Goal: Information Seeking & Learning: Check status

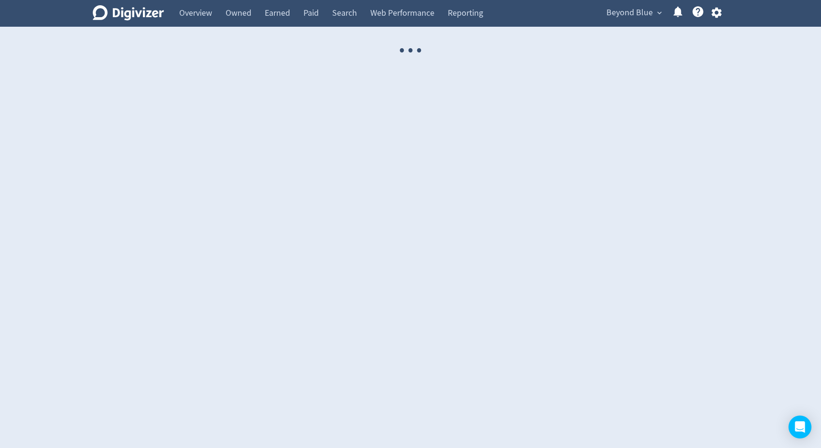
select select "USER"
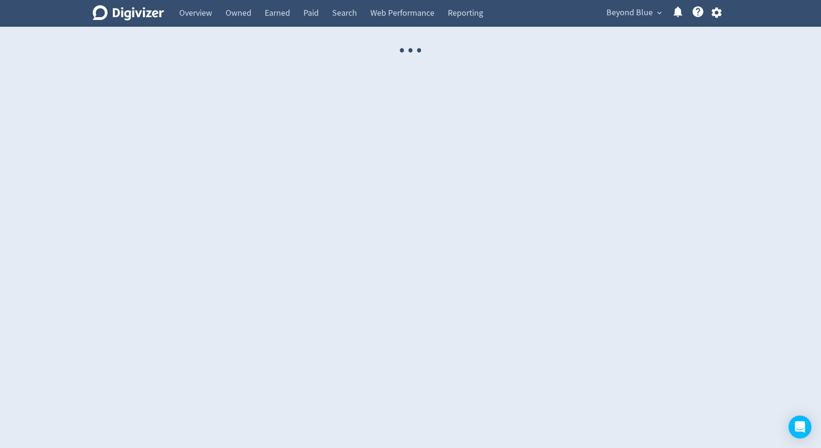
select select "USER"
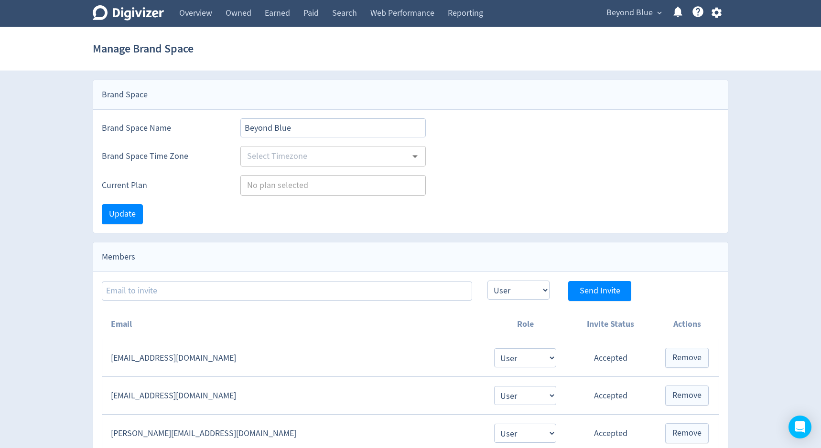
type input "[GEOGRAPHIC_DATA]/[GEOGRAPHIC_DATA]"
type input "Enterprise"
click at [199, 8] on link "Overview" at bounding box center [195, 13] width 46 height 27
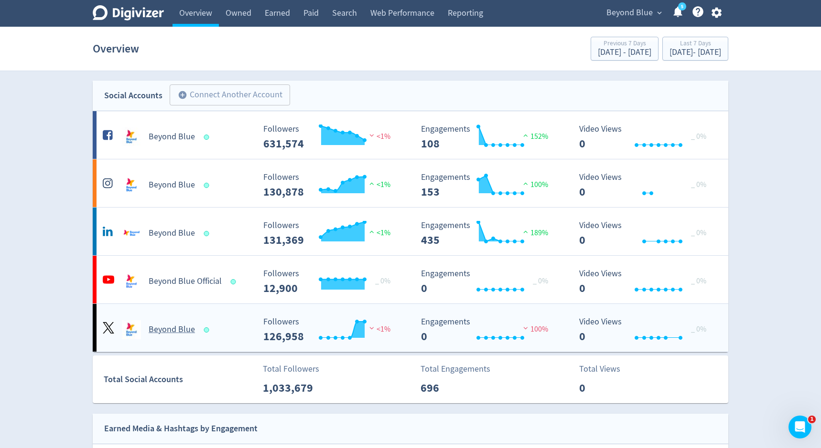
click at [171, 317] on div "Beyond Blue" at bounding box center [175, 326] width 158 height 27
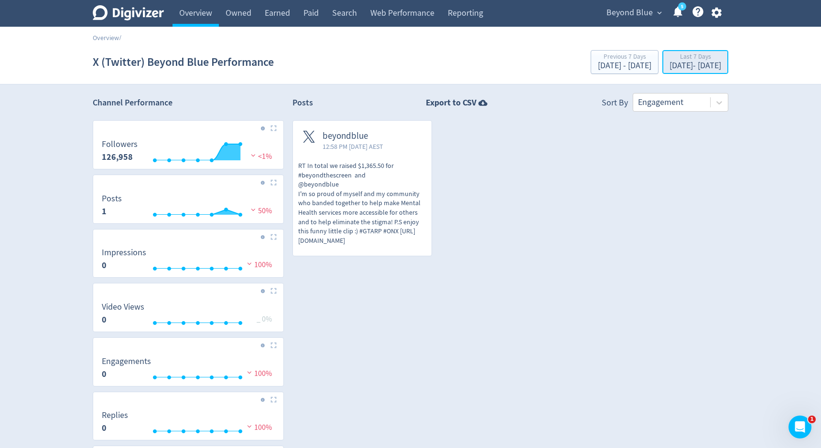
click at [669, 68] on div "[DATE] - [DATE]" at bounding box center [695, 66] width 52 height 9
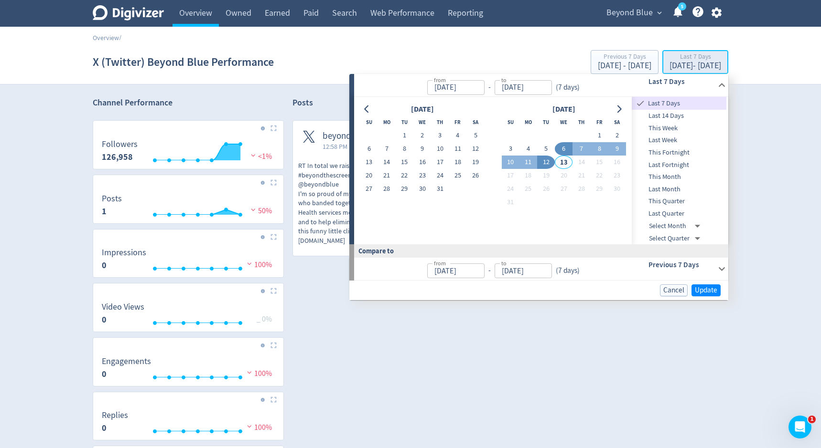
type input "[DATE]"
click at [653, 190] on span "Last Month" at bounding box center [678, 189] width 95 height 11
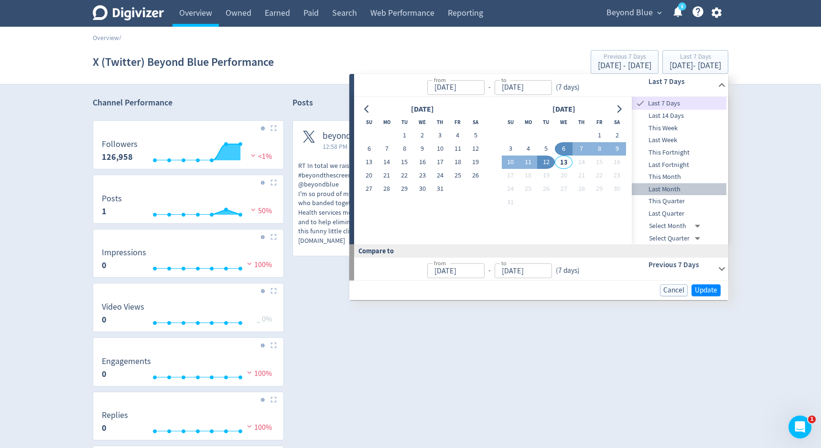
type input "[DATE]"
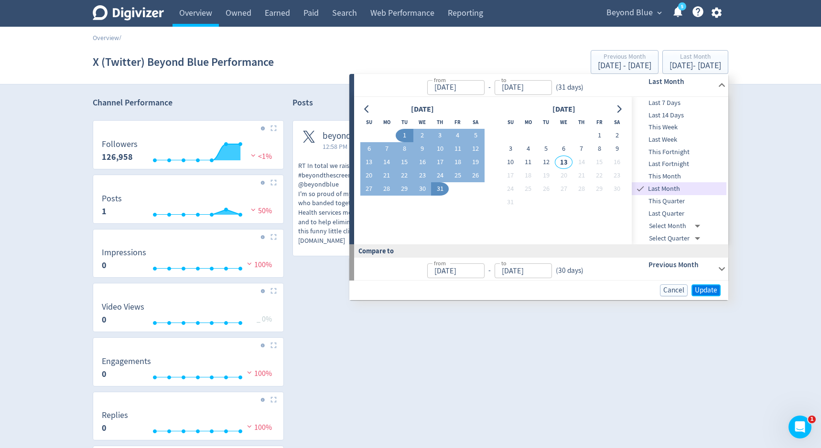
click at [708, 289] on span "Update" at bounding box center [705, 290] width 22 height 7
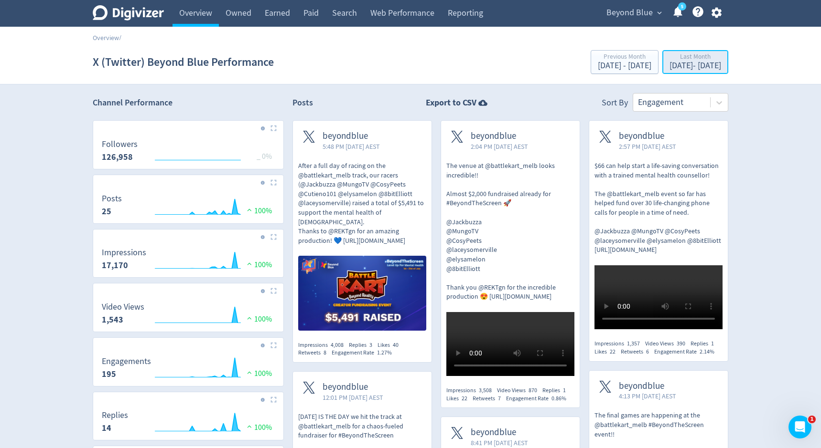
click at [700, 61] on div "Last Month" at bounding box center [695, 57] width 52 height 8
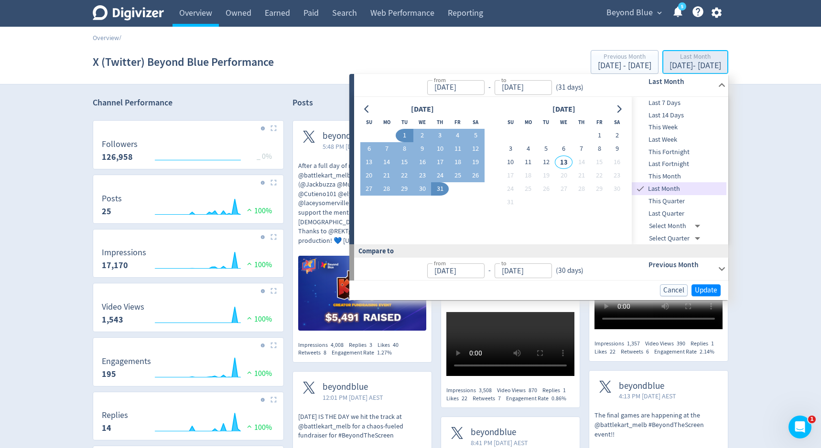
type input "[DATE]"
click at [374, 110] on div "[DATE]" at bounding box center [422, 109] width 124 height 13
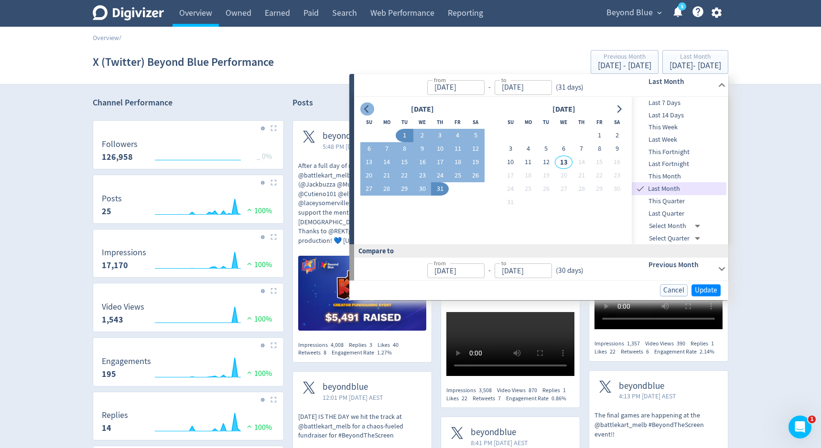
click at [369, 110] on icon "Go to previous month" at bounding box center [367, 110] width 8 height 8
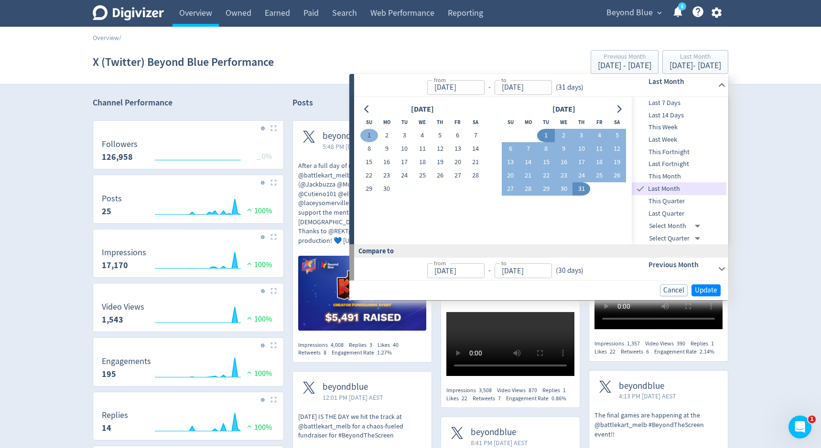
click at [367, 136] on button "1" at bounding box center [369, 135] width 18 height 13
type input "[DATE]"
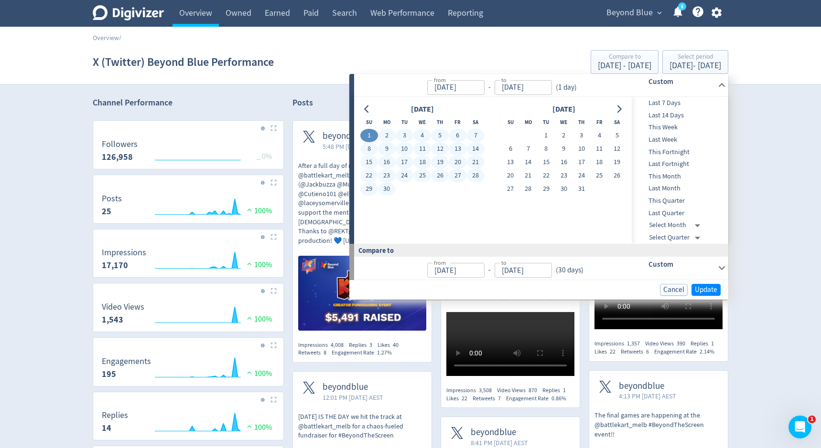
click at [387, 185] on button "30" at bounding box center [387, 188] width 18 height 13
type input "[DATE]"
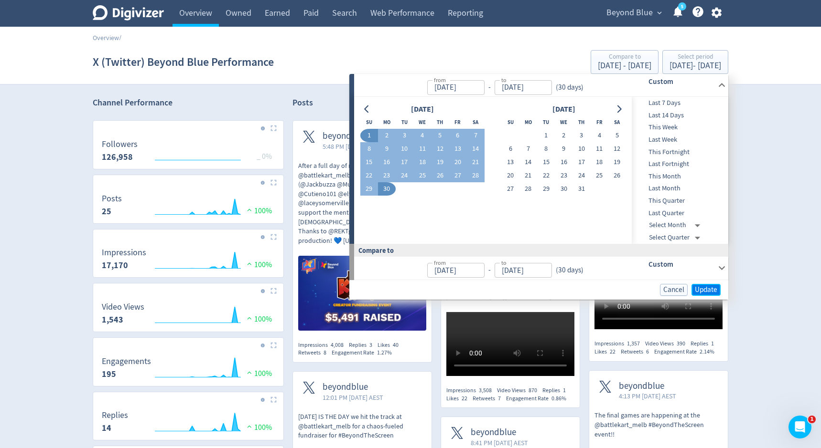
click at [700, 289] on span "Update" at bounding box center [705, 290] width 22 height 7
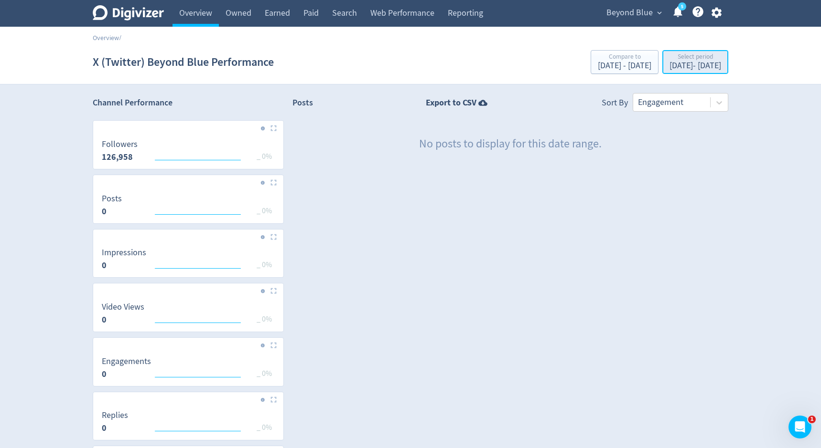
click at [685, 67] on div "[DATE] - [DATE]" at bounding box center [695, 66] width 52 height 9
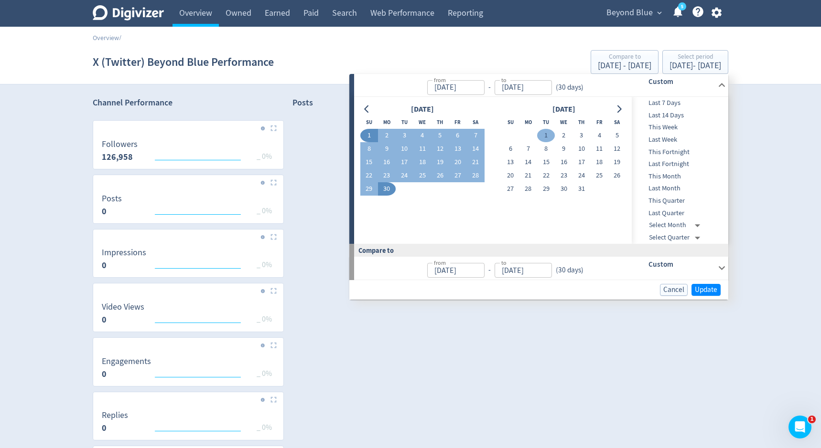
click at [546, 134] on button "1" at bounding box center [546, 135] width 18 height 13
type input "[DATE]"
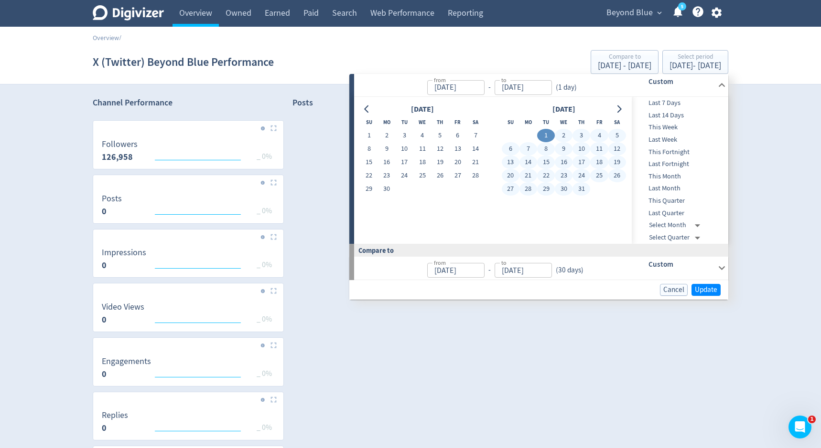
click at [581, 190] on button "31" at bounding box center [581, 188] width 18 height 13
type input "[DATE]"
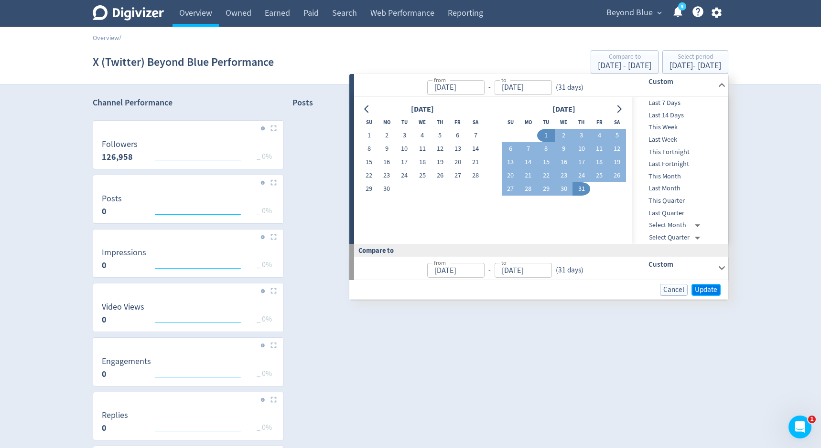
click at [705, 290] on span "Update" at bounding box center [705, 290] width 22 height 7
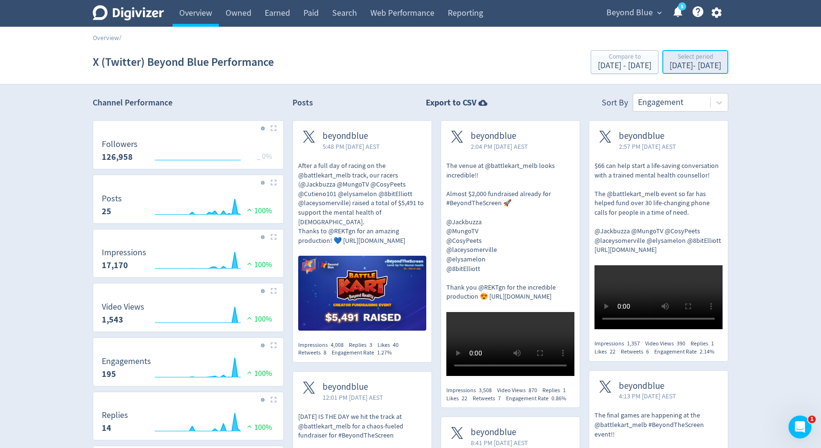
click at [690, 67] on div "[DATE] - [DATE]" at bounding box center [695, 66] width 52 height 9
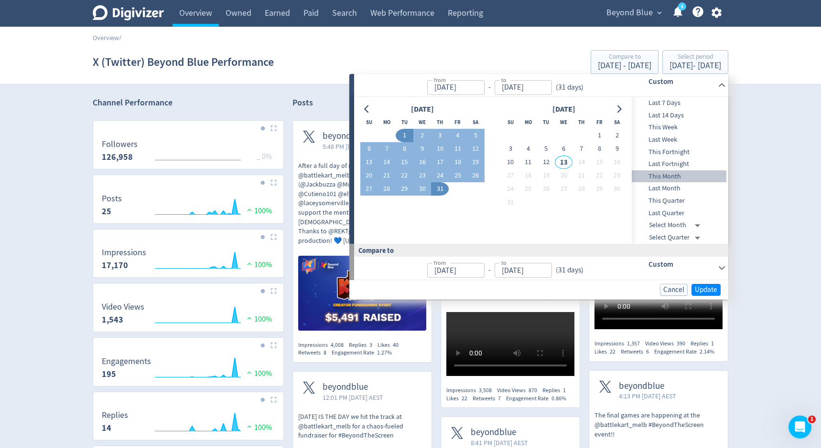
click at [658, 172] on span "This Month" at bounding box center [678, 176] width 95 height 11
type input "Aug 01, 2025"
type input "[DATE]"
type input "Jul 12, 2025"
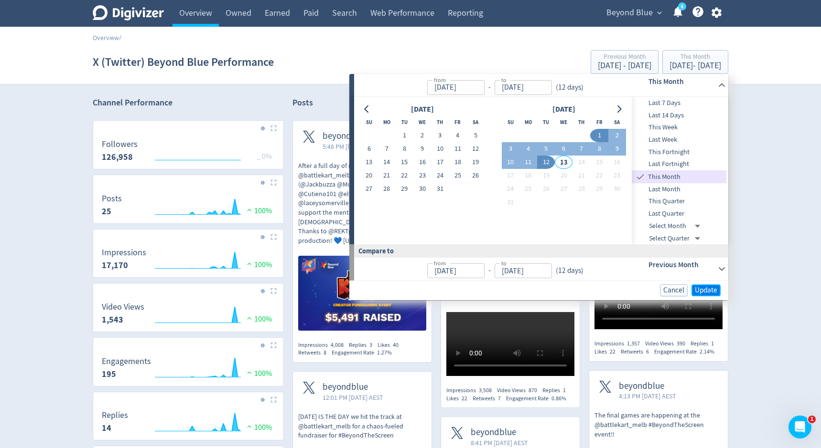
click at [702, 290] on span "Update" at bounding box center [705, 290] width 22 height 7
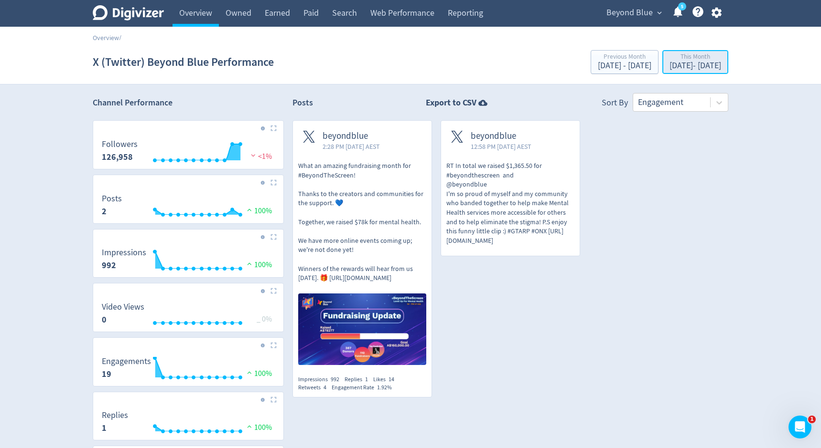
click at [669, 60] on div "This Month" at bounding box center [695, 57] width 52 height 8
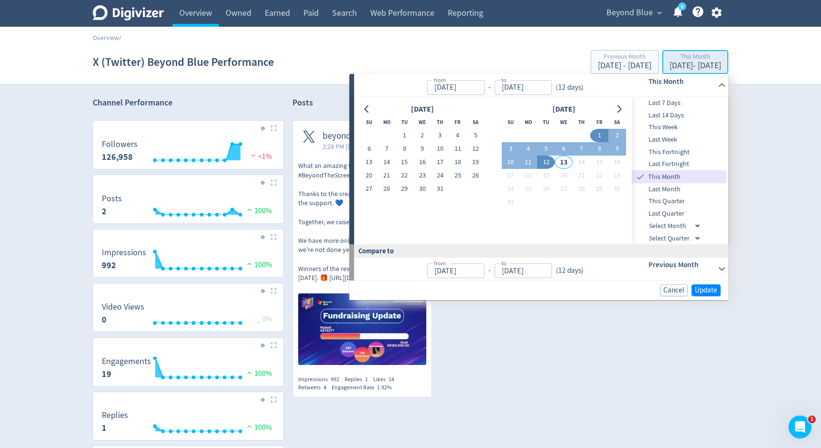
type input "Aug 01, 2025"
type input "[DATE]"
type input "Jul 12, 2025"
click at [370, 110] on icon "Go to previous month" at bounding box center [367, 110] width 8 height 8
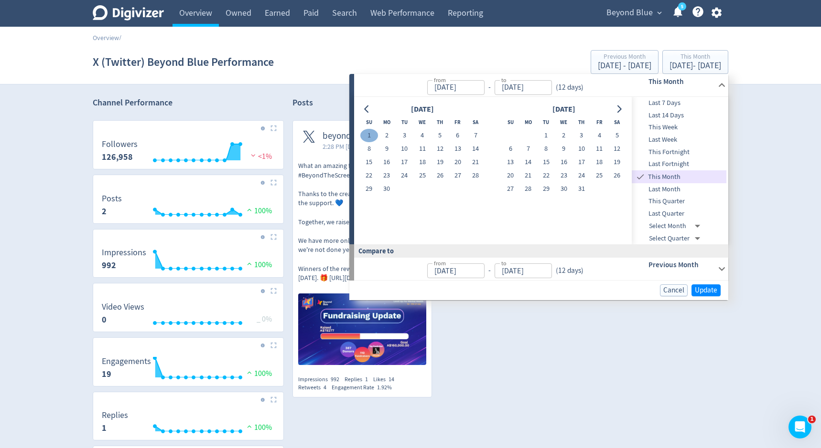
click at [370, 134] on button "1" at bounding box center [369, 135] width 18 height 13
type input "[DATE]"
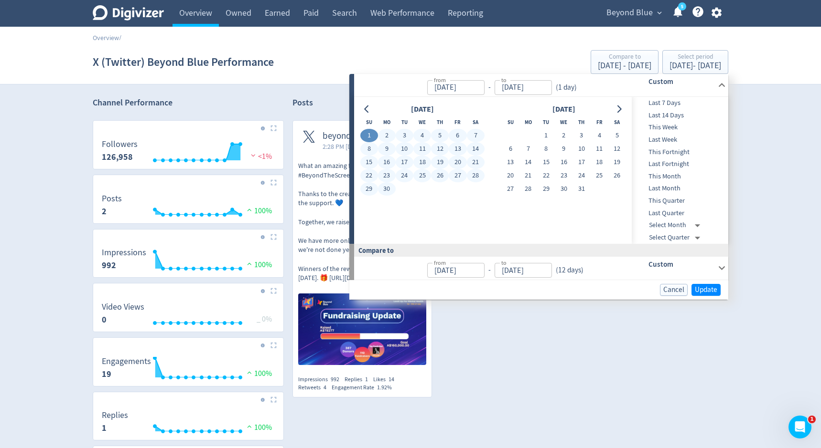
click at [387, 184] on button "30" at bounding box center [387, 188] width 18 height 13
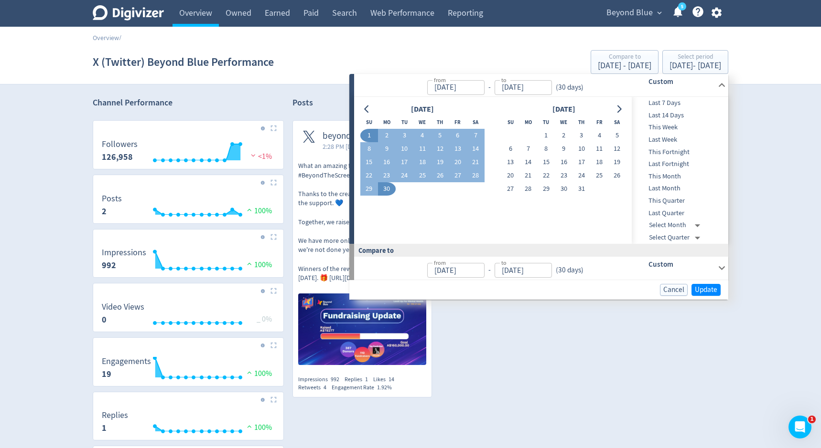
type input "[DATE]"
click at [697, 287] on span "Update" at bounding box center [705, 290] width 22 height 7
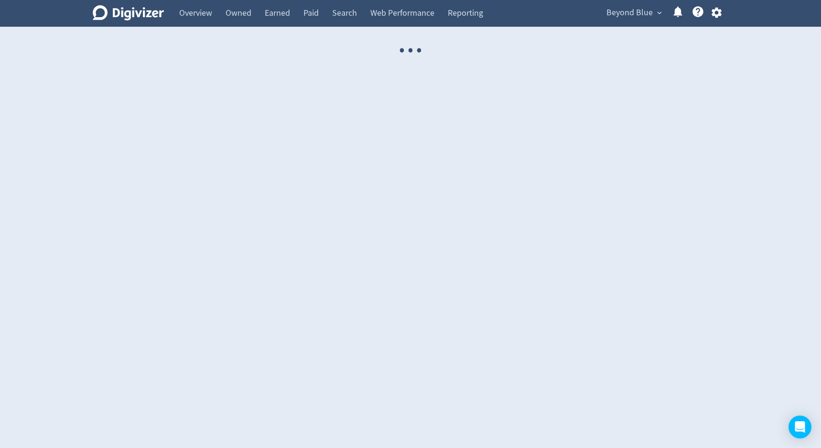
select select "USER"
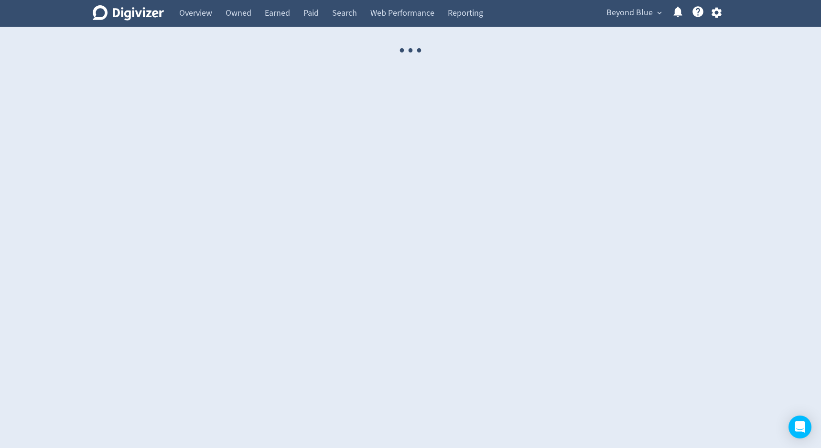
select select "USER"
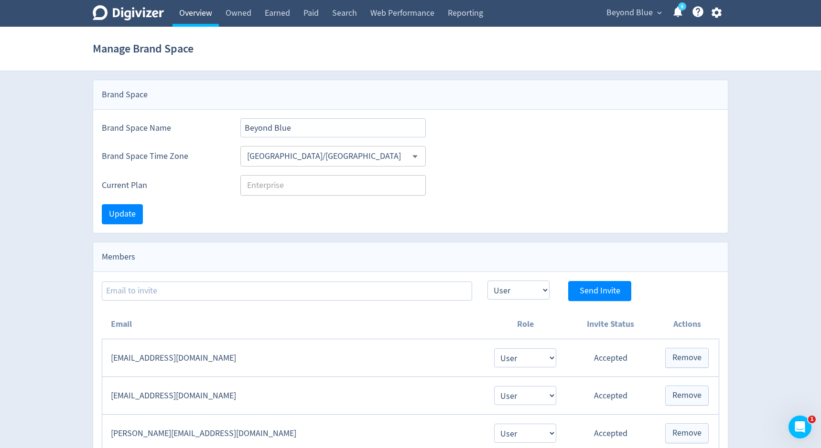
click at [213, 24] on link "Overview" at bounding box center [195, 13] width 46 height 27
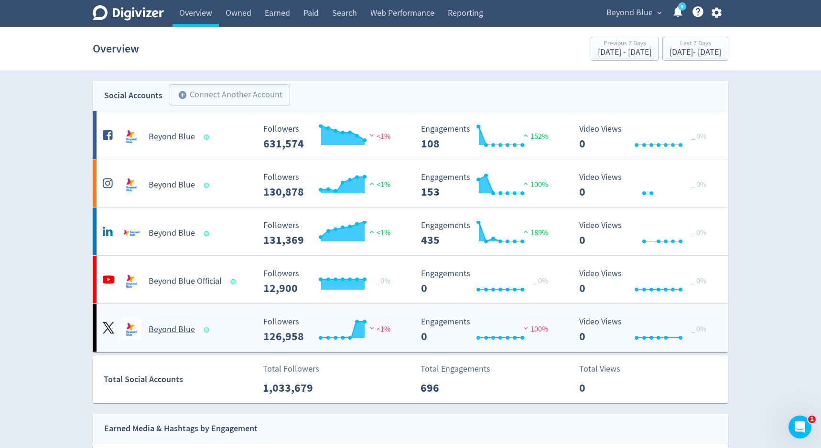
click at [165, 327] on h5 "Beyond Blue" at bounding box center [172, 329] width 46 height 11
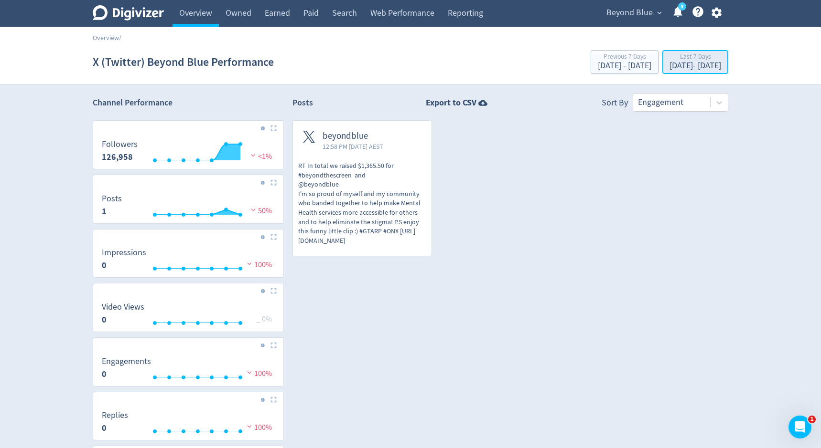
click at [685, 65] on div "[DATE] - [DATE]" at bounding box center [695, 66] width 52 height 9
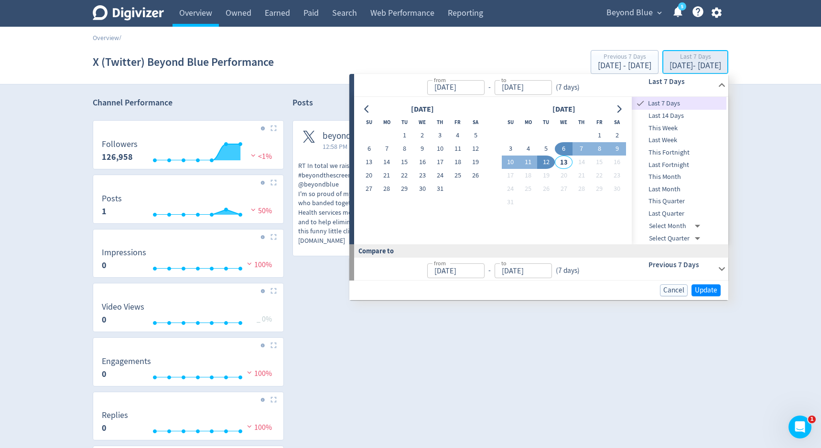
type input "[DATE]"
click at [406, 135] on button "1" at bounding box center [404, 135] width 18 height 13
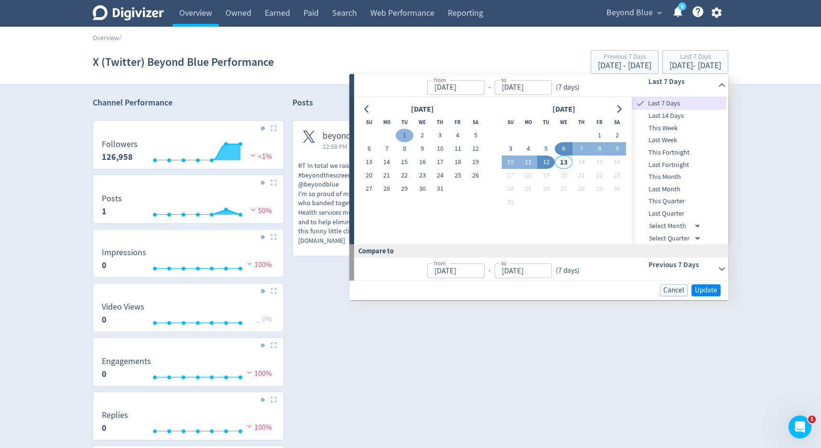
type input "[DATE]"
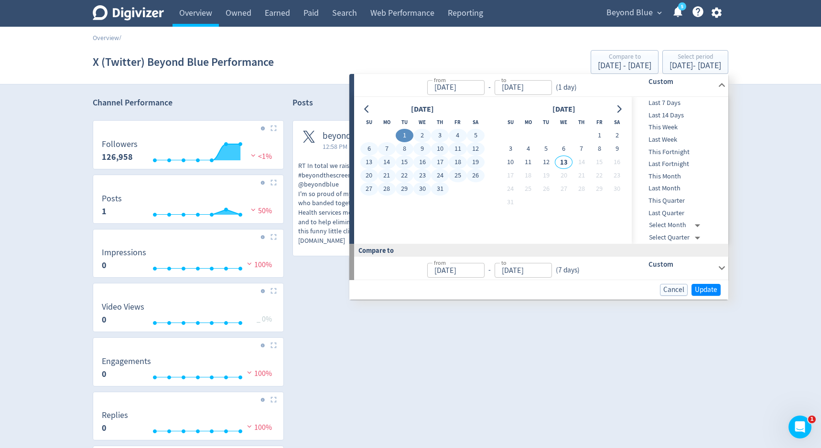
click at [437, 192] on button "31" at bounding box center [440, 188] width 18 height 13
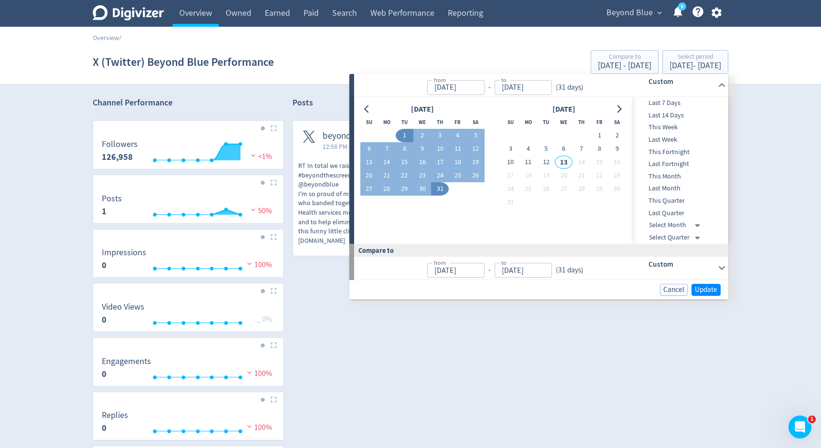
type input "[DATE]"
click at [706, 290] on span "Update" at bounding box center [705, 290] width 22 height 7
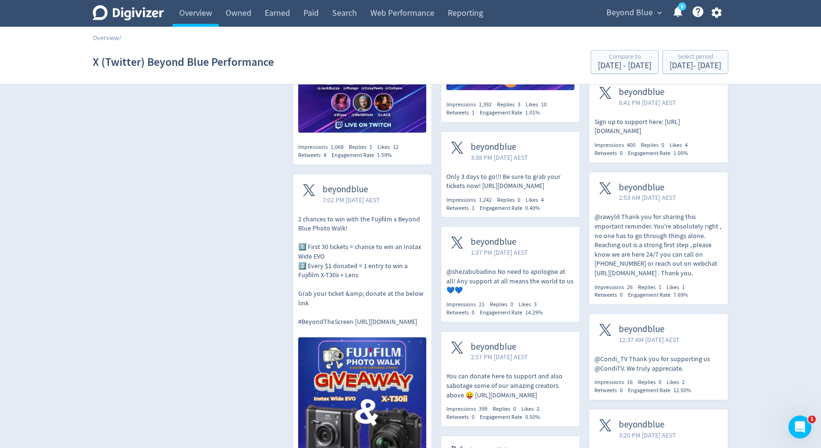
scroll to position [587, 0]
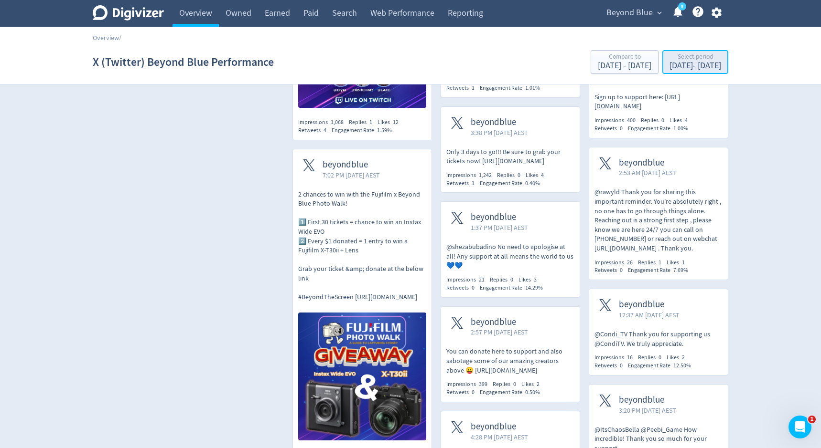
click at [702, 65] on div "[DATE] - [DATE]" at bounding box center [695, 66] width 52 height 9
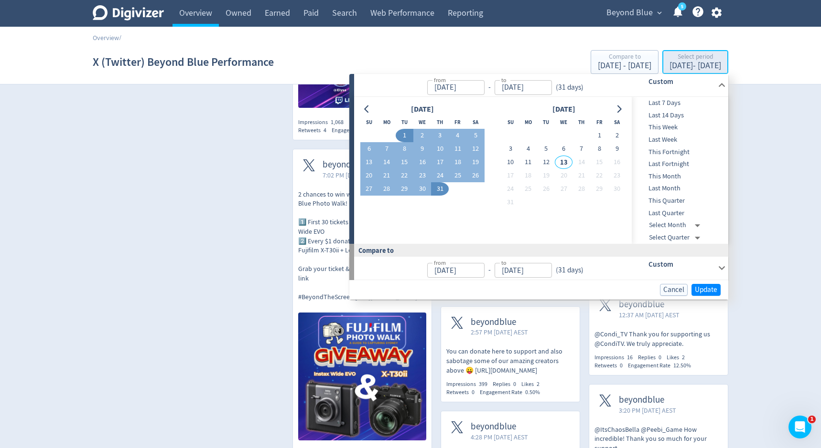
type input "[DATE]"
click at [363, 110] on icon "Go to previous month" at bounding box center [367, 110] width 8 height 8
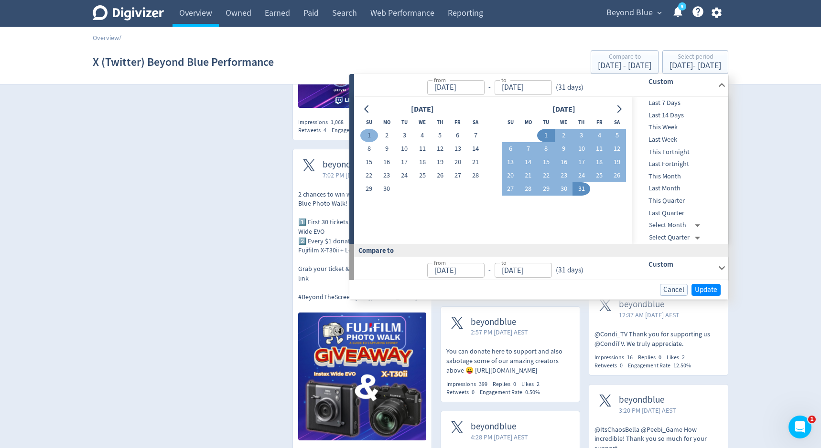
click at [370, 136] on button "1" at bounding box center [369, 135] width 18 height 13
type input "[DATE]"
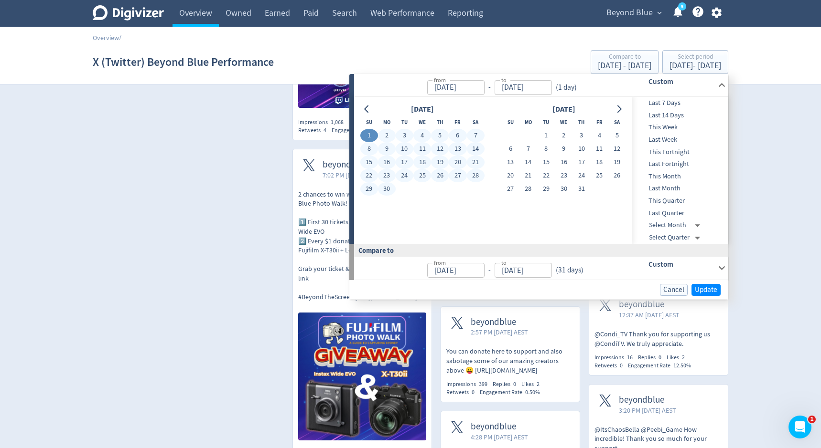
click at [387, 190] on button "30" at bounding box center [387, 188] width 18 height 13
type input "[DATE]"
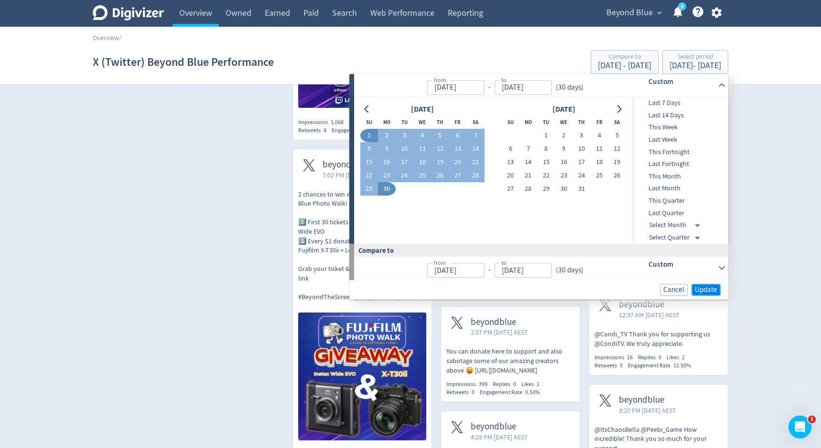
click at [701, 289] on span "Update" at bounding box center [705, 290] width 22 height 7
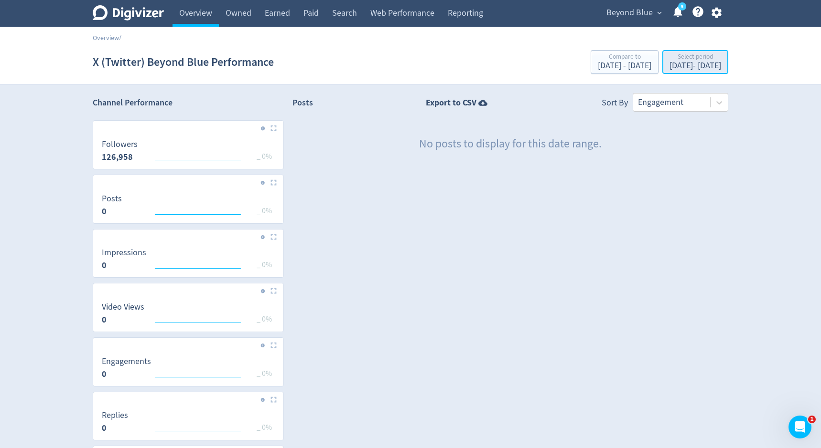
click at [696, 67] on div "[DATE] - [DATE]" at bounding box center [695, 66] width 52 height 9
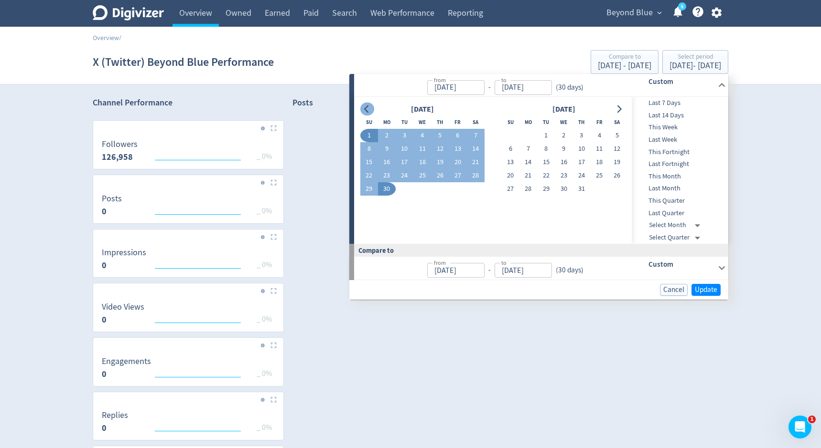
click at [367, 110] on icon "Go to previous month" at bounding box center [367, 110] width 8 height 8
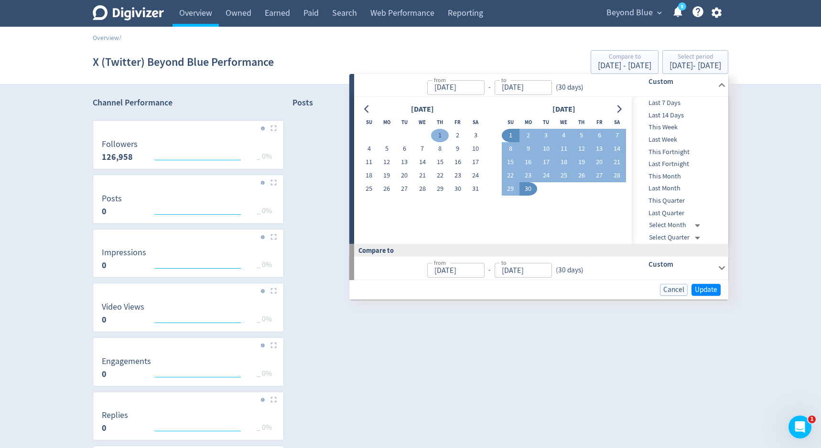
click at [438, 136] on button "1" at bounding box center [440, 135] width 18 height 13
type input "[DATE]"
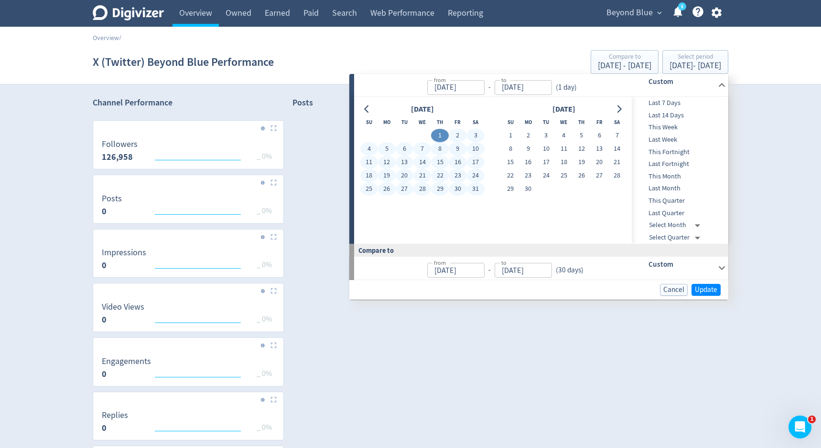
click at [471, 186] on button "31" at bounding box center [476, 188] width 18 height 13
type input "[DATE]"
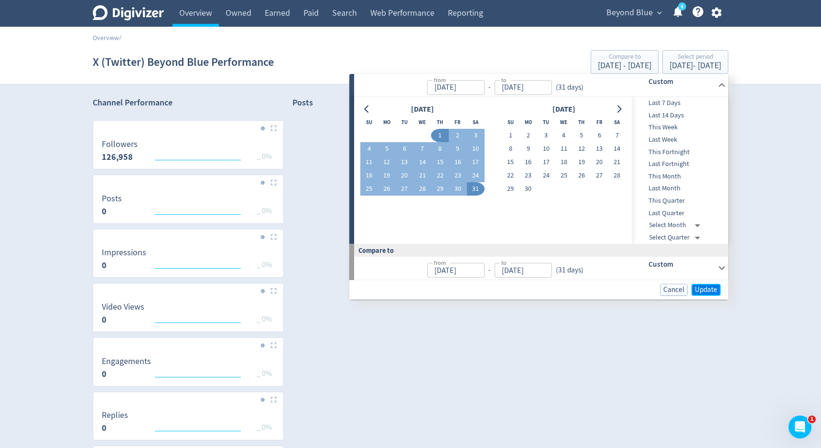
click at [701, 290] on span "Update" at bounding box center [705, 290] width 22 height 7
